Goal: Use online tool/utility: Utilize a website feature to perform a specific function

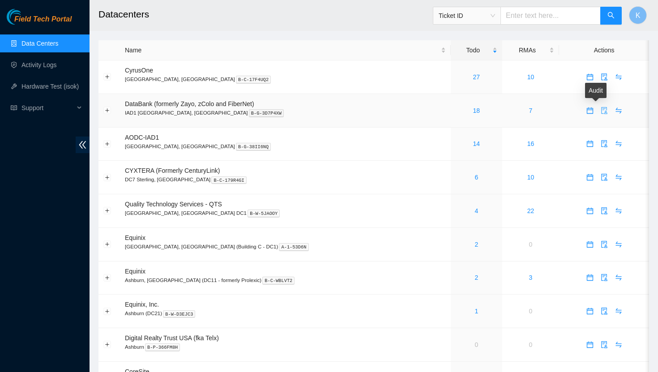
click at [601, 112] on icon "audit" at bounding box center [604, 110] width 7 height 7
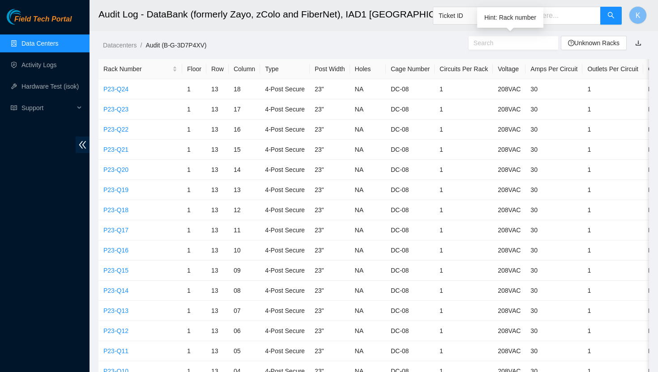
click at [507, 43] on input "text" at bounding box center [510, 43] width 73 height 10
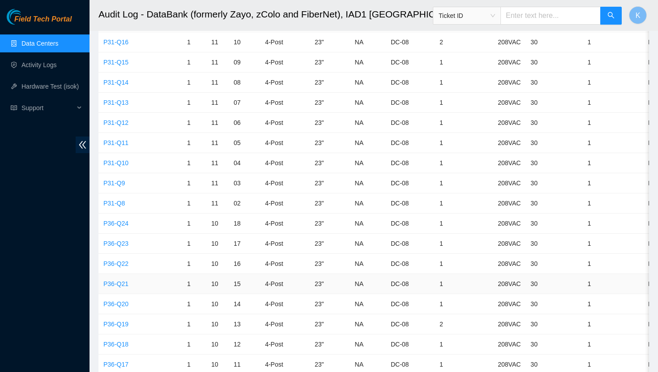
scroll to position [869, 0]
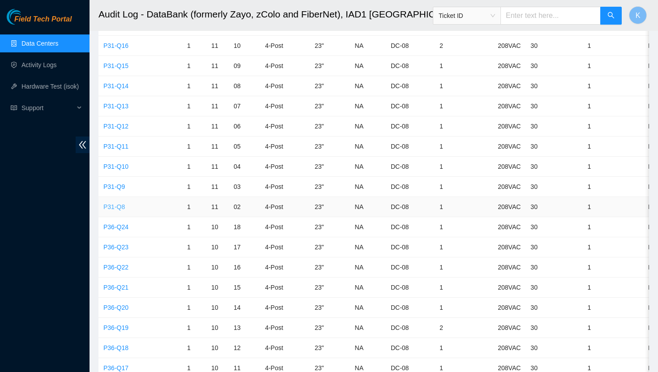
click at [121, 209] on link "P31-Q8" at bounding box center [113, 206] width 21 height 7
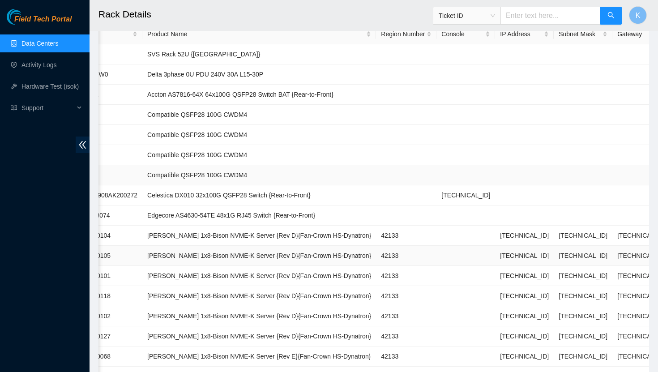
scroll to position [107, 0]
drag, startPoint x: 529, startPoint y: 254, endPoint x: 485, endPoint y: 256, distance: 43.9
click at [495, 256] on td "[TECHNICAL_ID]" at bounding box center [524, 255] width 59 height 20
copy td "[TECHNICAL_ID]"
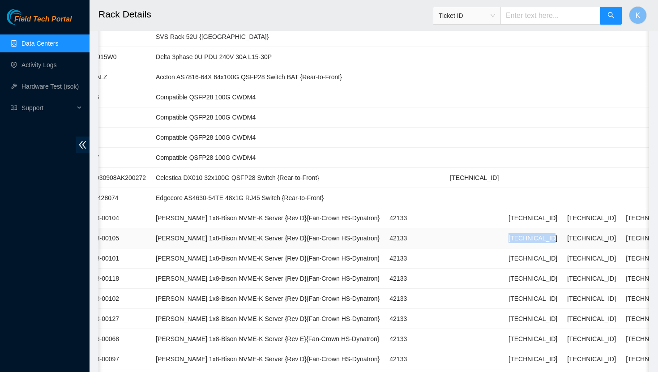
scroll to position [0, 0]
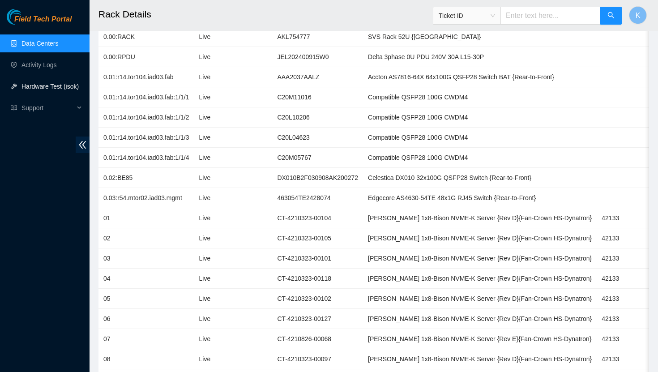
click at [48, 90] on link "Hardware Test (isok)" at bounding box center [49, 86] width 57 height 7
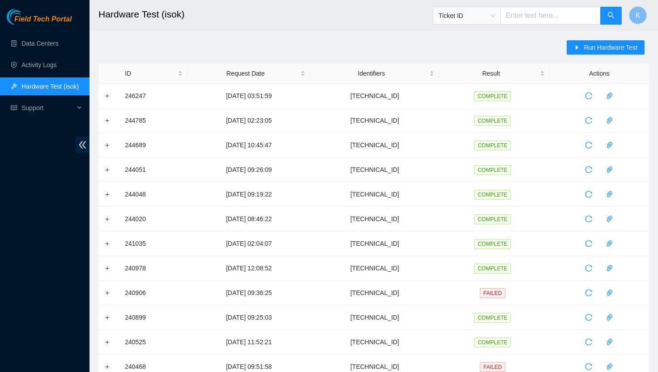
click at [549, 18] on input "text" at bounding box center [550, 16] width 100 height 18
paste input "[TECHNICAL_ID]"
type input "[TECHNICAL_ID]"
click at [591, 49] on span "Run Hardware Test" at bounding box center [611, 48] width 54 height 10
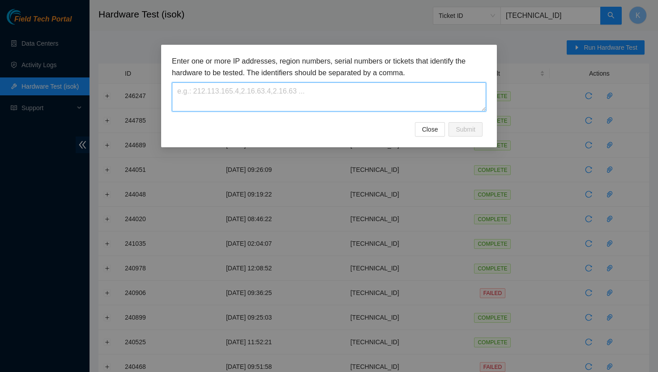
click at [372, 93] on textarea at bounding box center [329, 96] width 314 height 29
paste textarea "[TECHNICAL_ID]"
type textarea "[TECHNICAL_ID]"
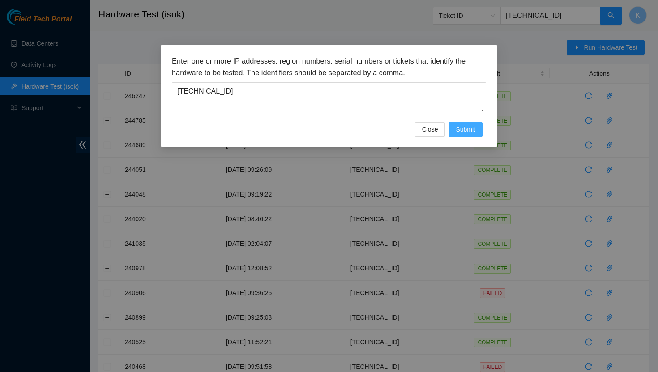
click at [461, 130] on span "Submit" at bounding box center [466, 129] width 20 height 10
